Goal: Entertainment & Leisure: Browse casually

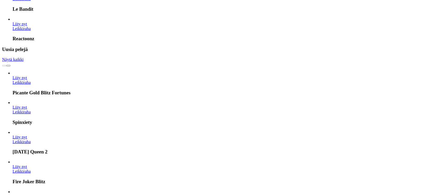
scroll to position [453, 0]
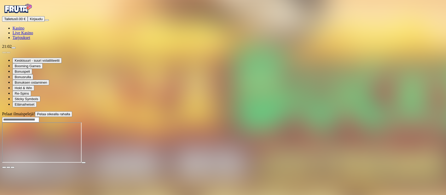
click at [4, 167] on span "close icon" at bounding box center [4, 167] width 0 height 0
